Goal: Task Accomplishment & Management: Use online tool/utility

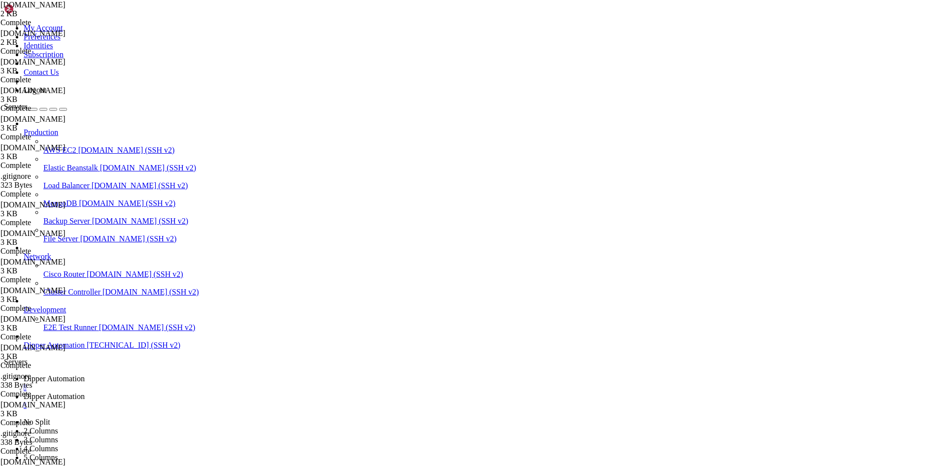
scroll to position [4, 1]
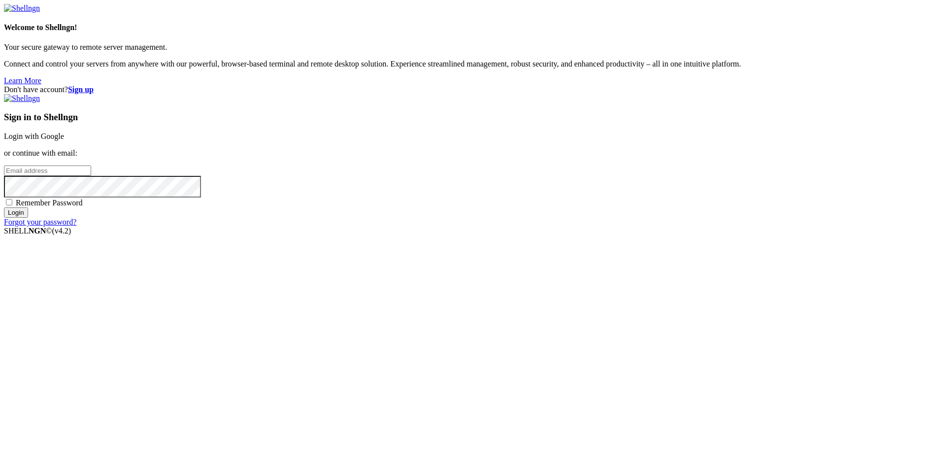
click at [64, 140] on link "Login with Google" at bounding box center [34, 136] width 60 height 8
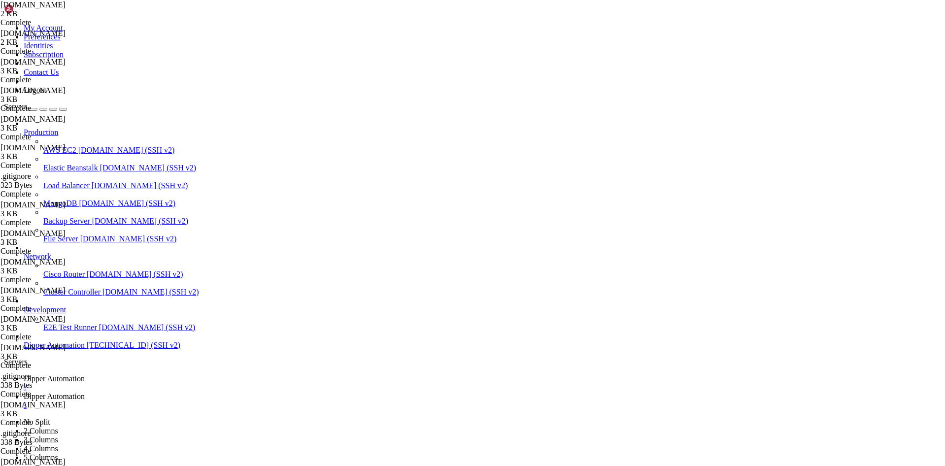
scroll to position [49013, 0]
click at [277, 392] on link "Dipper Automation " at bounding box center [482, 401] width 917 height 18
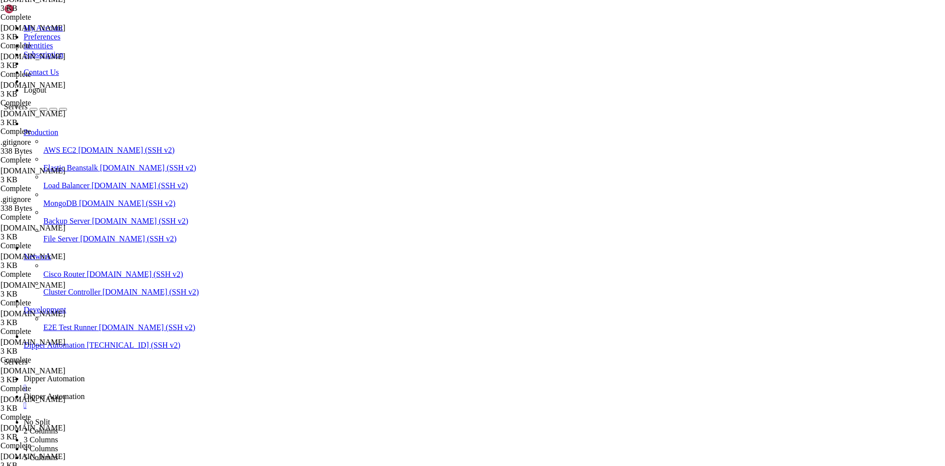
scroll to position [65, 0]
click at [564, 374] on ul "Dipper Automation  Dipper Automation " at bounding box center [472, 391] width 937 height 35
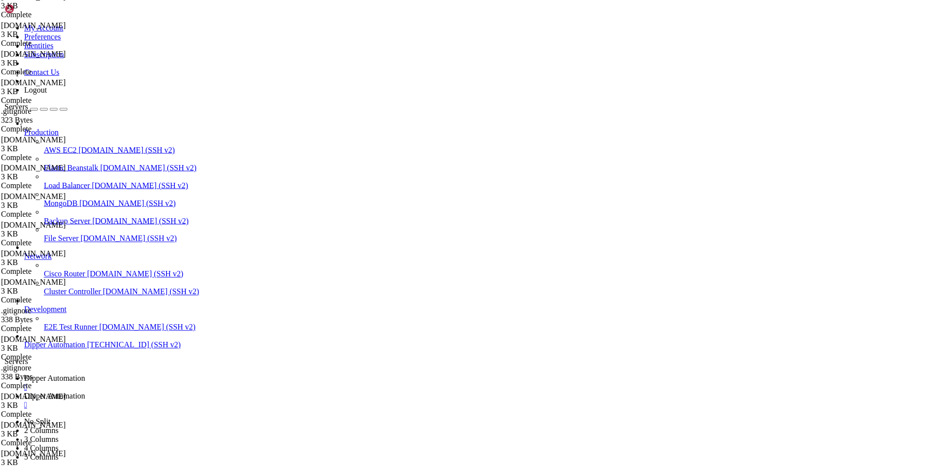
scroll to position [49013, 0]
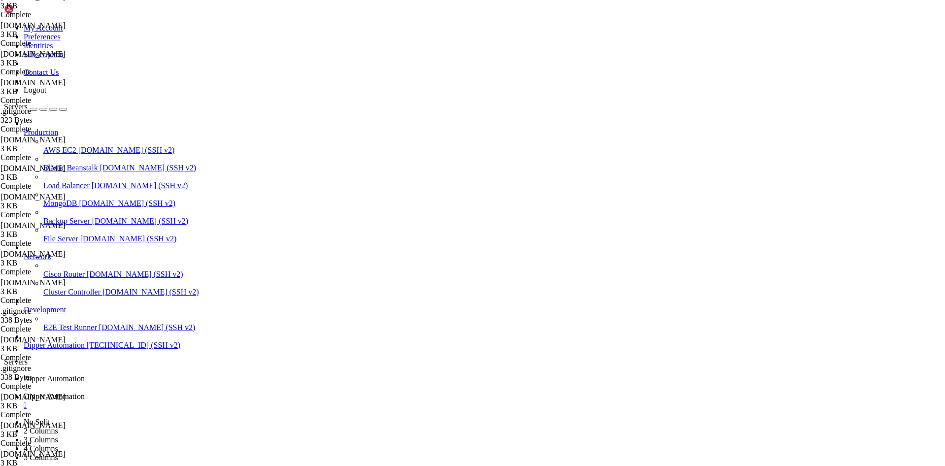
drag, startPoint x: 317, startPoint y: 27, endPoint x: 230, endPoint y: 45, distance: 88.5
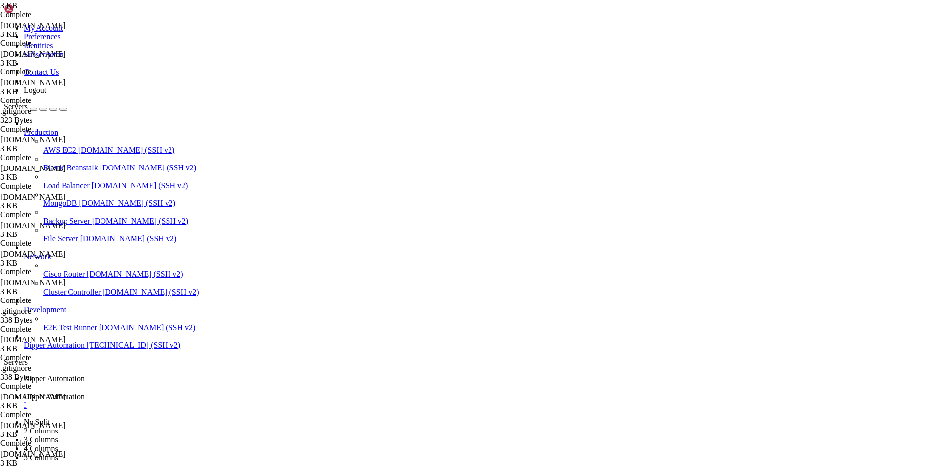
type input "/root/DipperPortal/backend/data"
drag, startPoint x: 211, startPoint y: 54, endPoint x: 172, endPoint y: 56, distance: 38.5
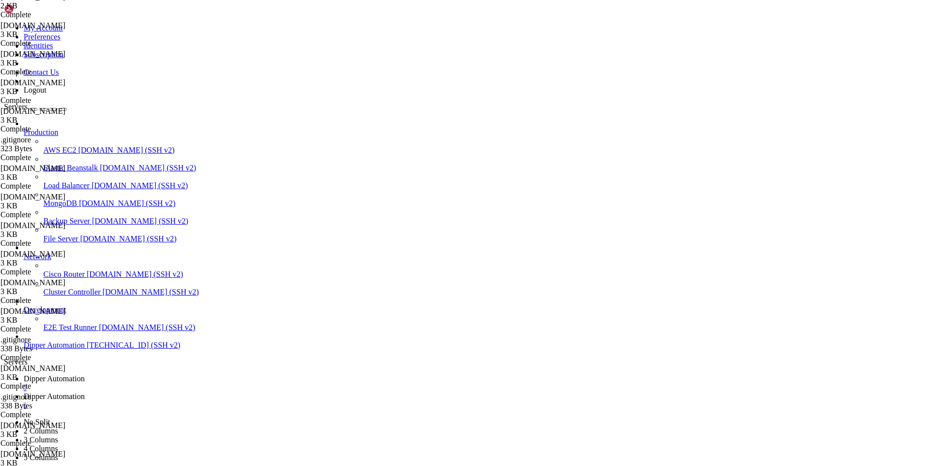
type textarea "1,/jabil/inspecao-placas,Registros,Laviniense,ClipboardList"
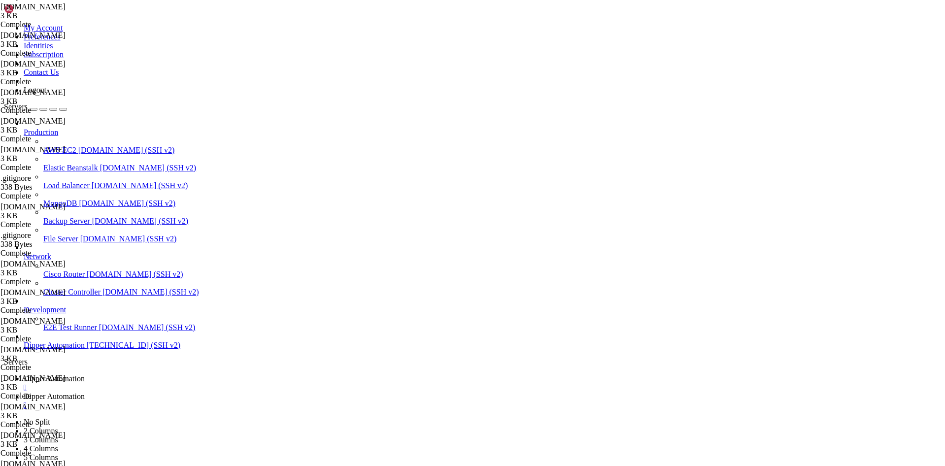
scroll to position [0, 0]
click at [578, 374] on ul "Dipper Automation  Dipper Automation " at bounding box center [472, 391] width 937 height 35
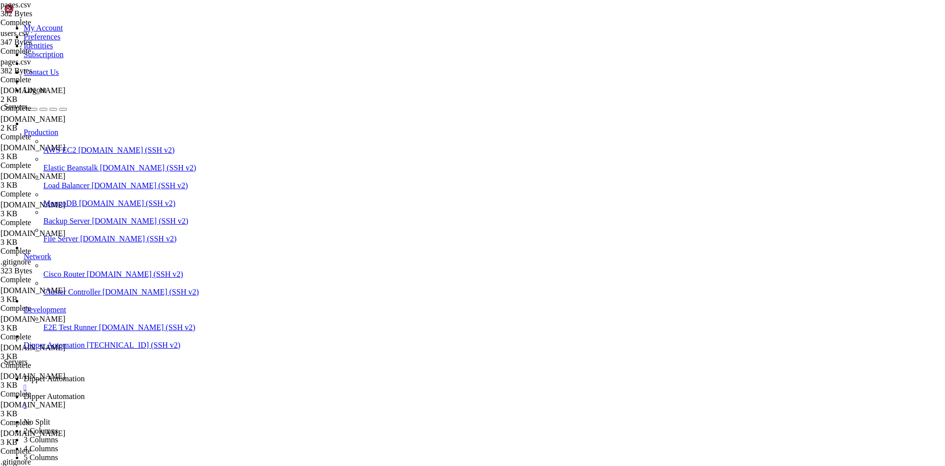
scroll to position [0, 8]
type textarea "1,/jabil/inspecao-placas,Teste,Laviniense,ClipboardList"
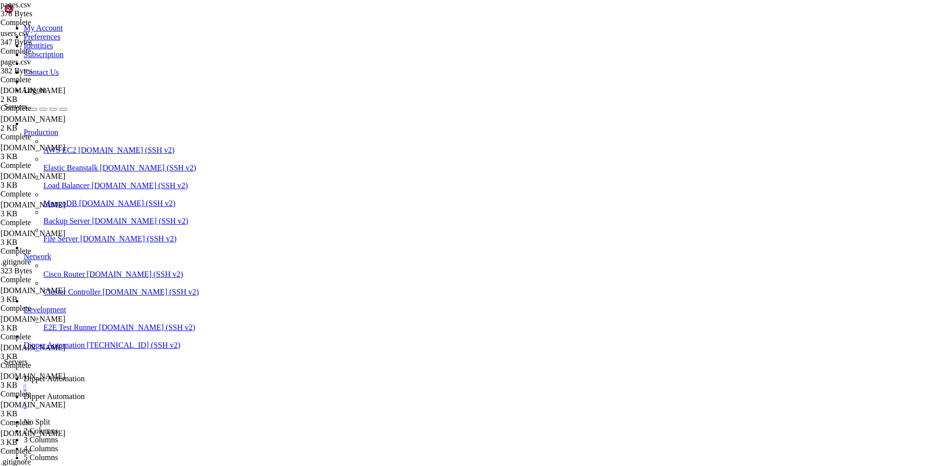
click at [94, 84] on div "pages.csv 382 Bytes Complete" at bounding box center [47, 71] width 94 height 27
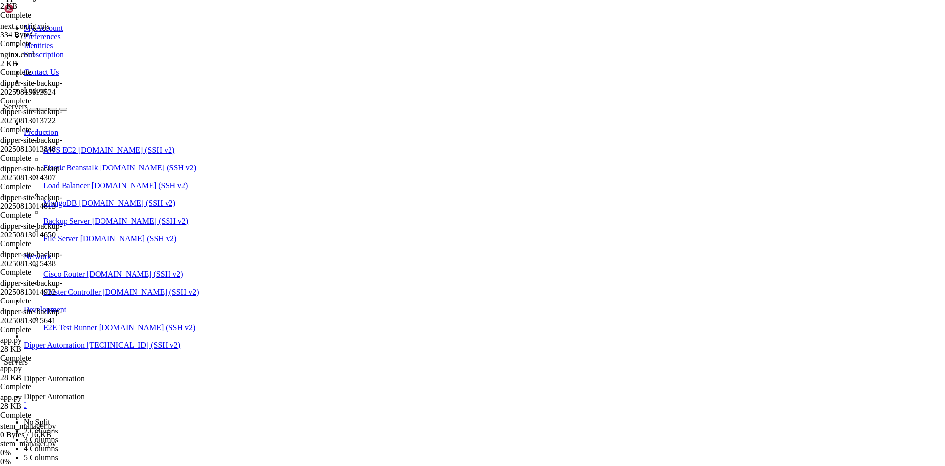
scroll to position [1307, 0]
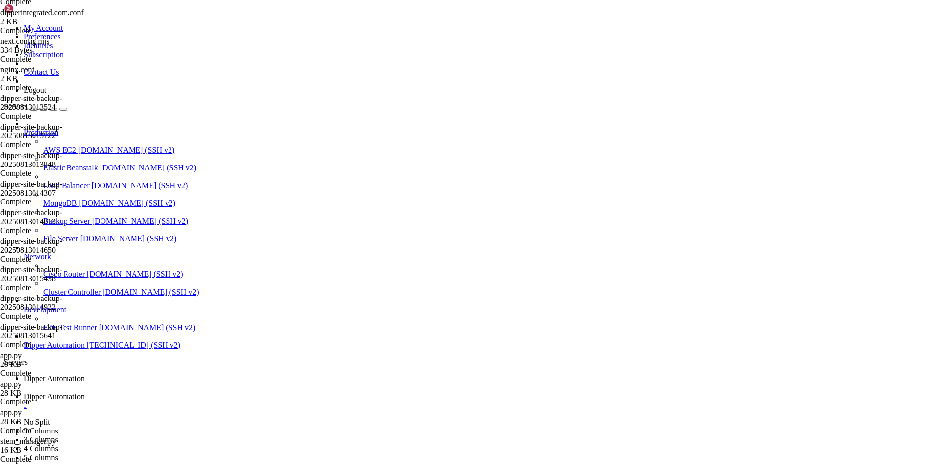
type input "/root/DipperPortal/app"
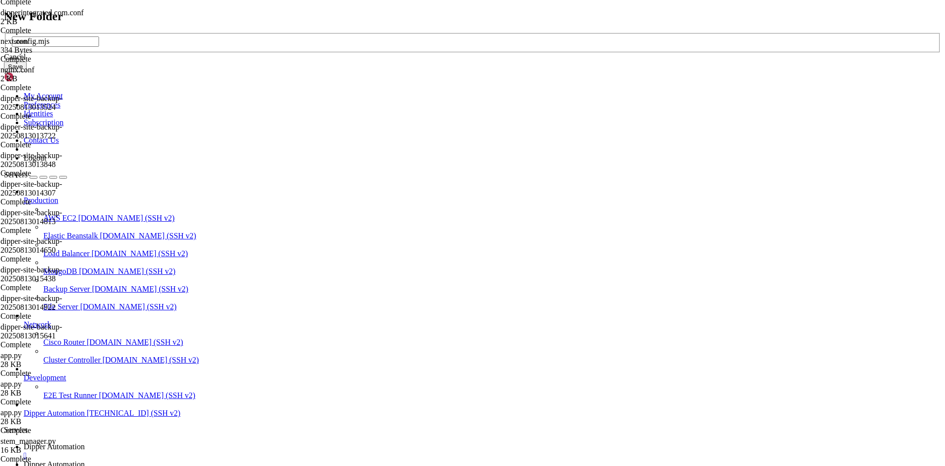
type input "stem"
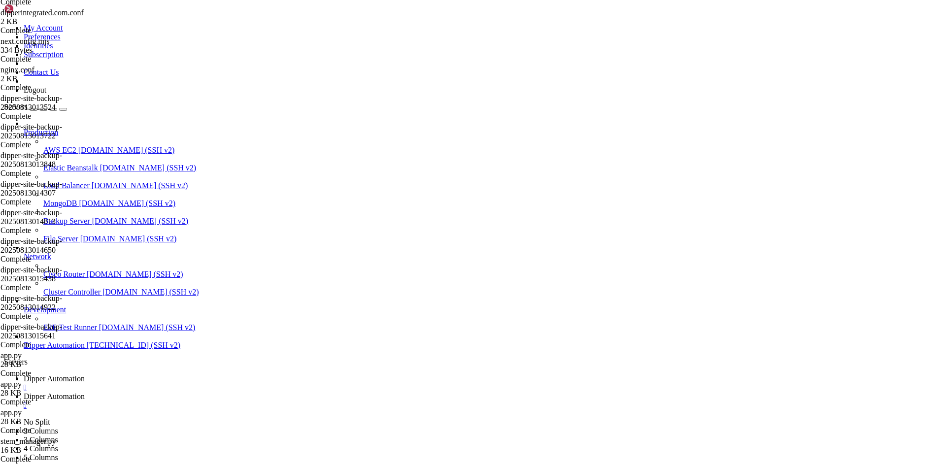
type input "/root/DipperPortal/app/stem"
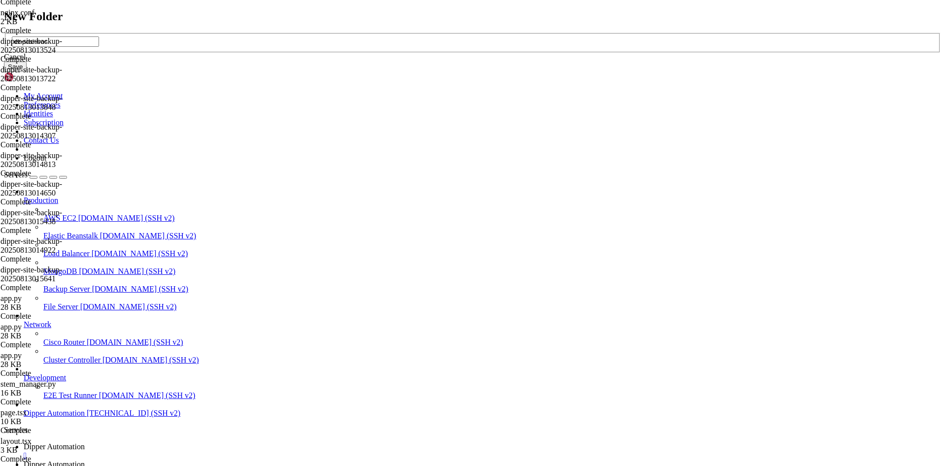
type input "dispositivos"
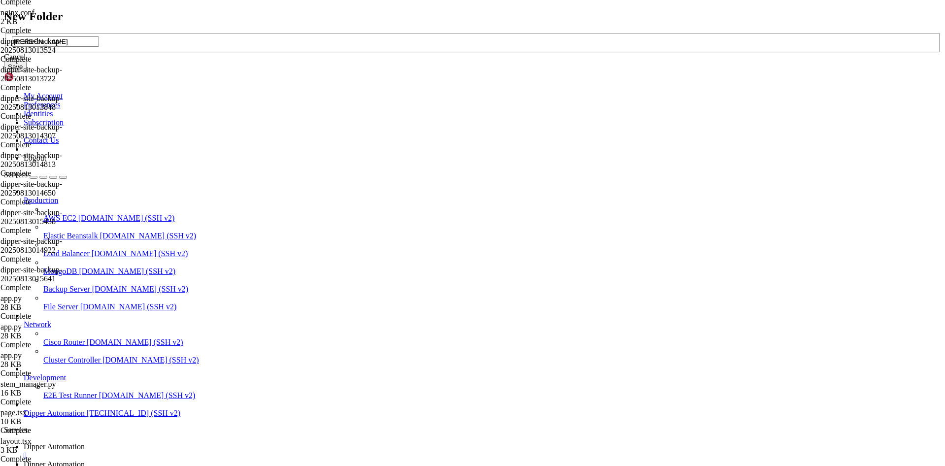
type input "[PERSON_NAME]"
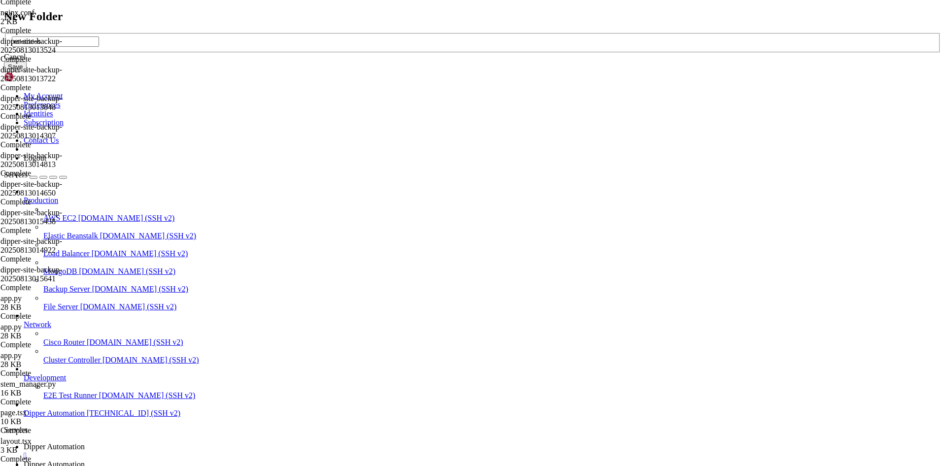
type input "relatorios"
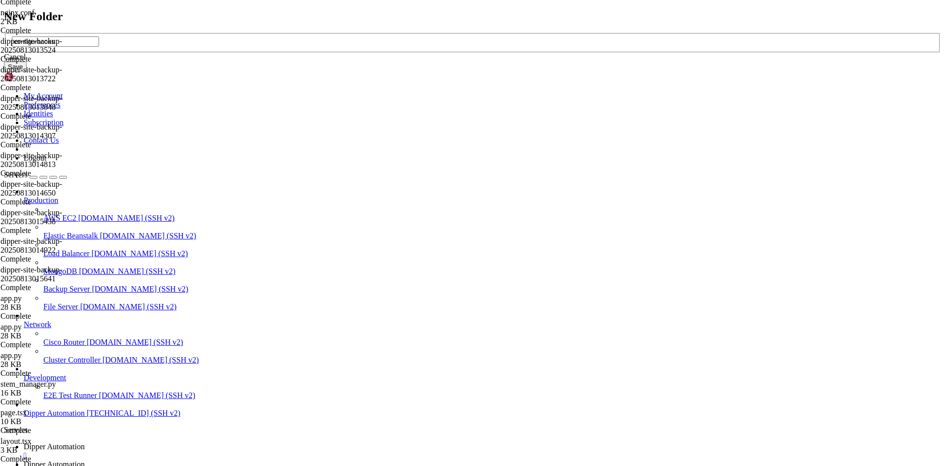
type input "configuracoes"
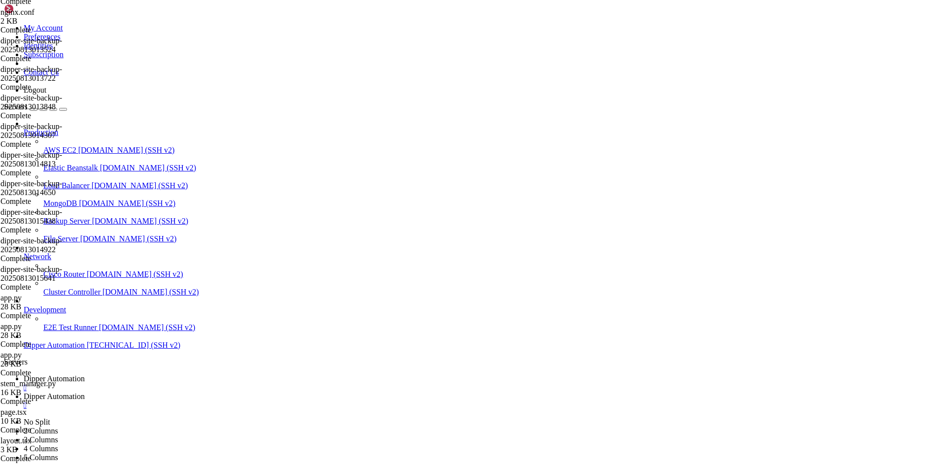
type input "/root/DipperPortal/app/stem/[PERSON_NAME]"
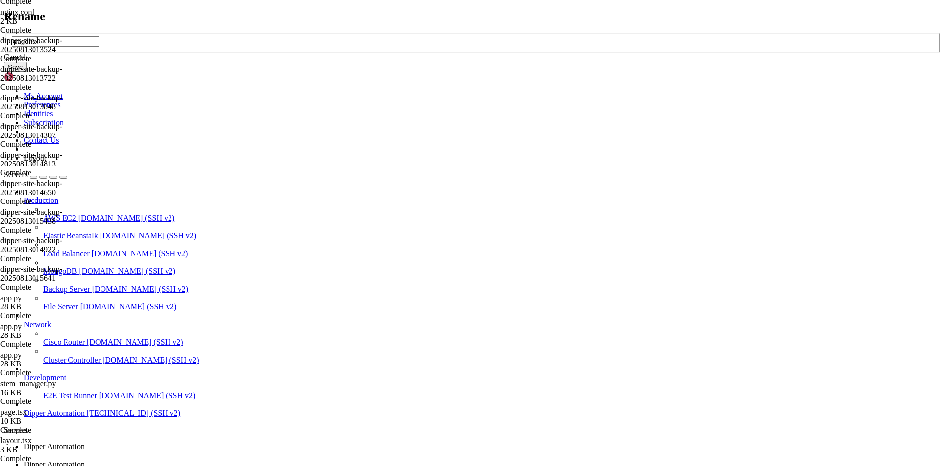
type input "page.tsx"
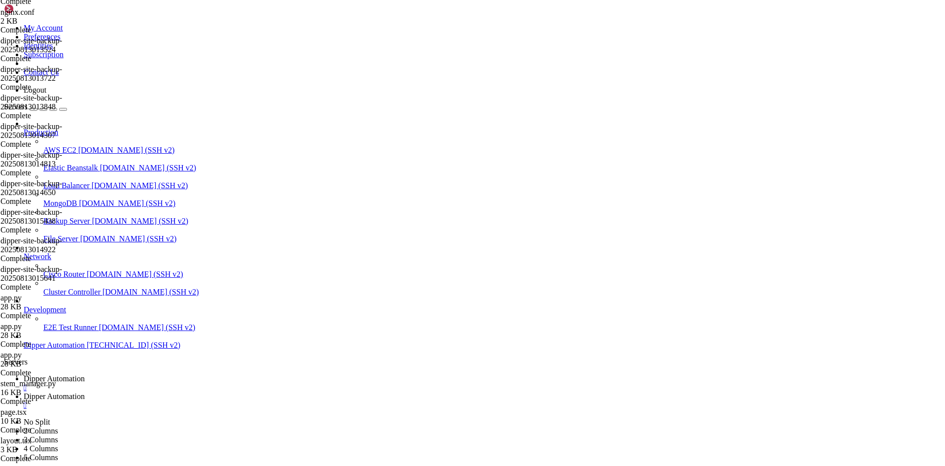
type input "/root/DipperPortal/app/stem/relatorios"
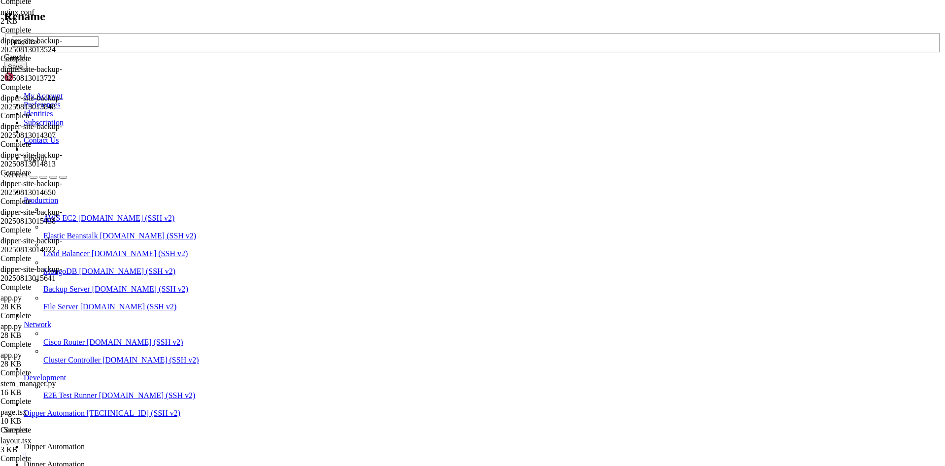
type input "page.tsx"
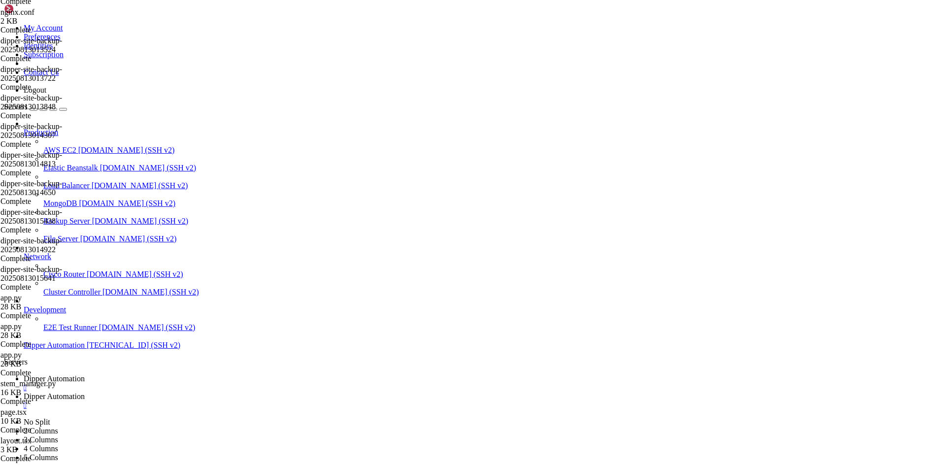
type input "/root/DipperPortal/app/stem/configuracoes"
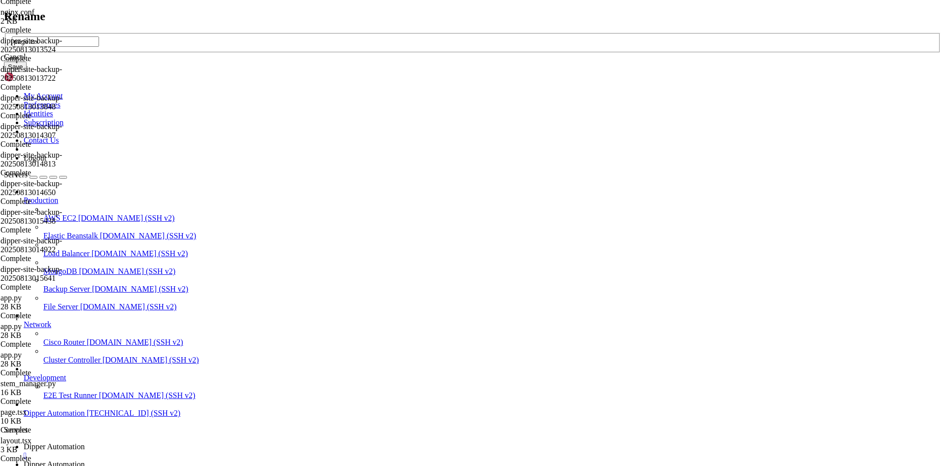
type input "page.tsx"
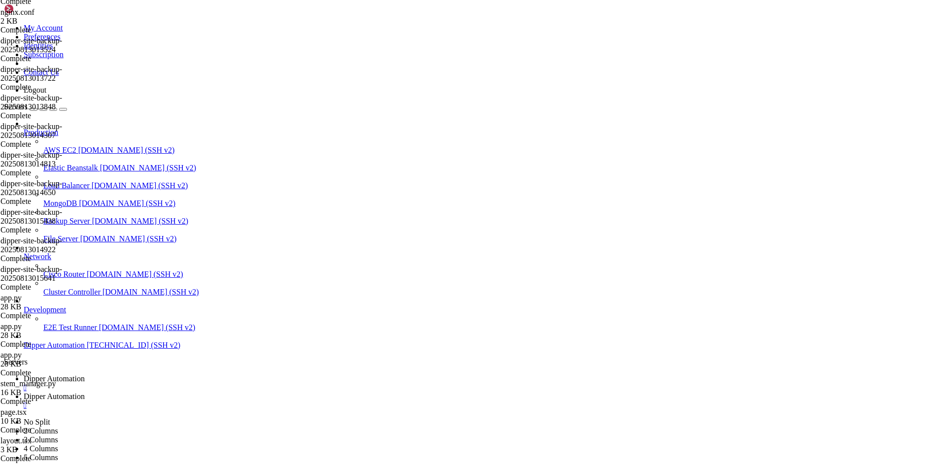
drag, startPoint x: 429, startPoint y: 155, endPoint x: 417, endPoint y: 166, distance: 16.0
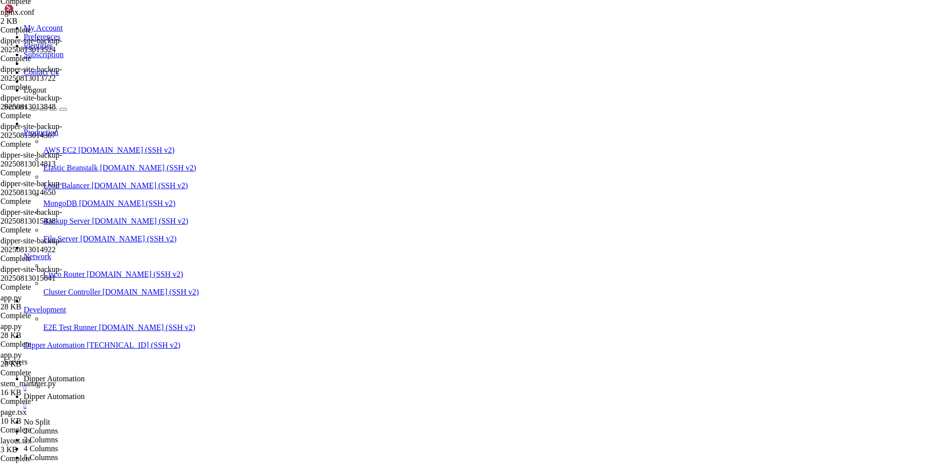
click at [85, 374] on span "Dipper Automation" at bounding box center [54, 378] width 61 height 8
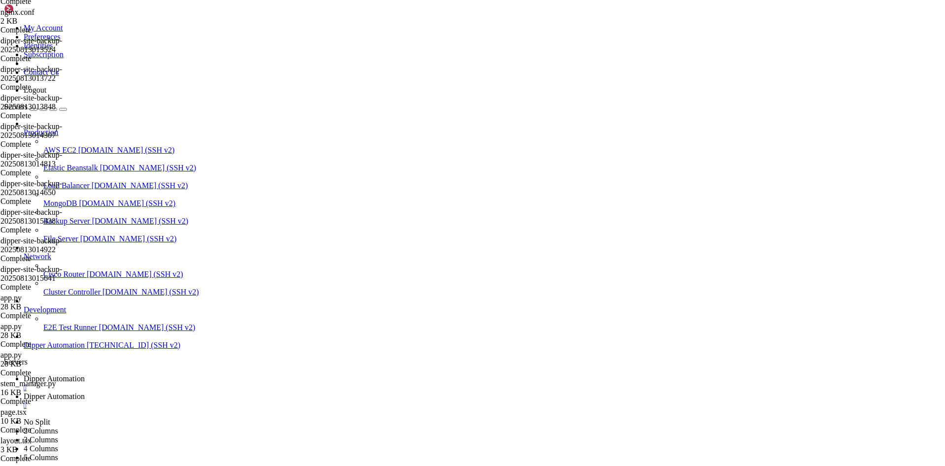
click at [85, 392] on span "Dipper Automation" at bounding box center [54, 396] width 61 height 8
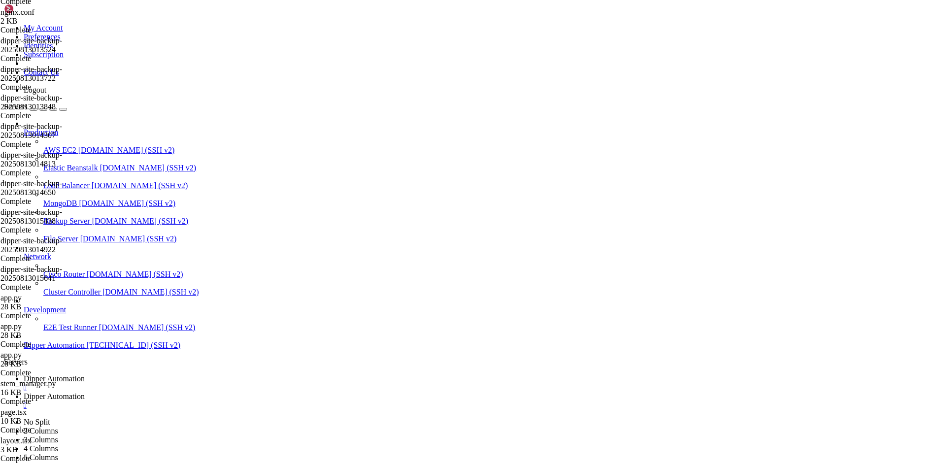
type input "/root/DipperPortal/backend/data"
drag, startPoint x: 314, startPoint y: 111, endPoint x: 0, endPoint y: -31, distance: 345.0
type textarea "userId,path,name,client,icon 1,/jabil/inspecao-placas,Teste,Laviniense,Clipboar…"
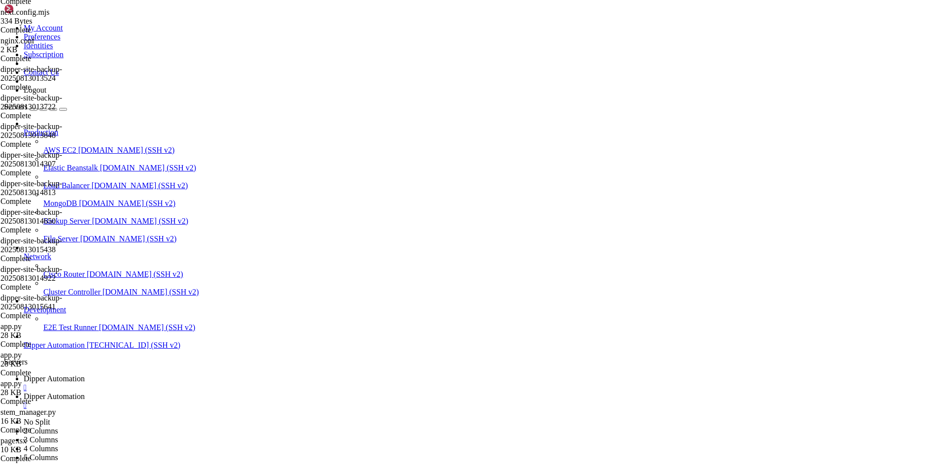
paste textarea "6,/laviniense/cracha,Controle de Crachá,Laviniense,Badge"
type textarea "6,/laviniense/cracha,Controle de Crachá,Laviniense,Badge"
click at [158, 374] on link "Dipper Automation " at bounding box center [482, 383] width 917 height 18
